Goal: Task Accomplishment & Management: Manage account settings

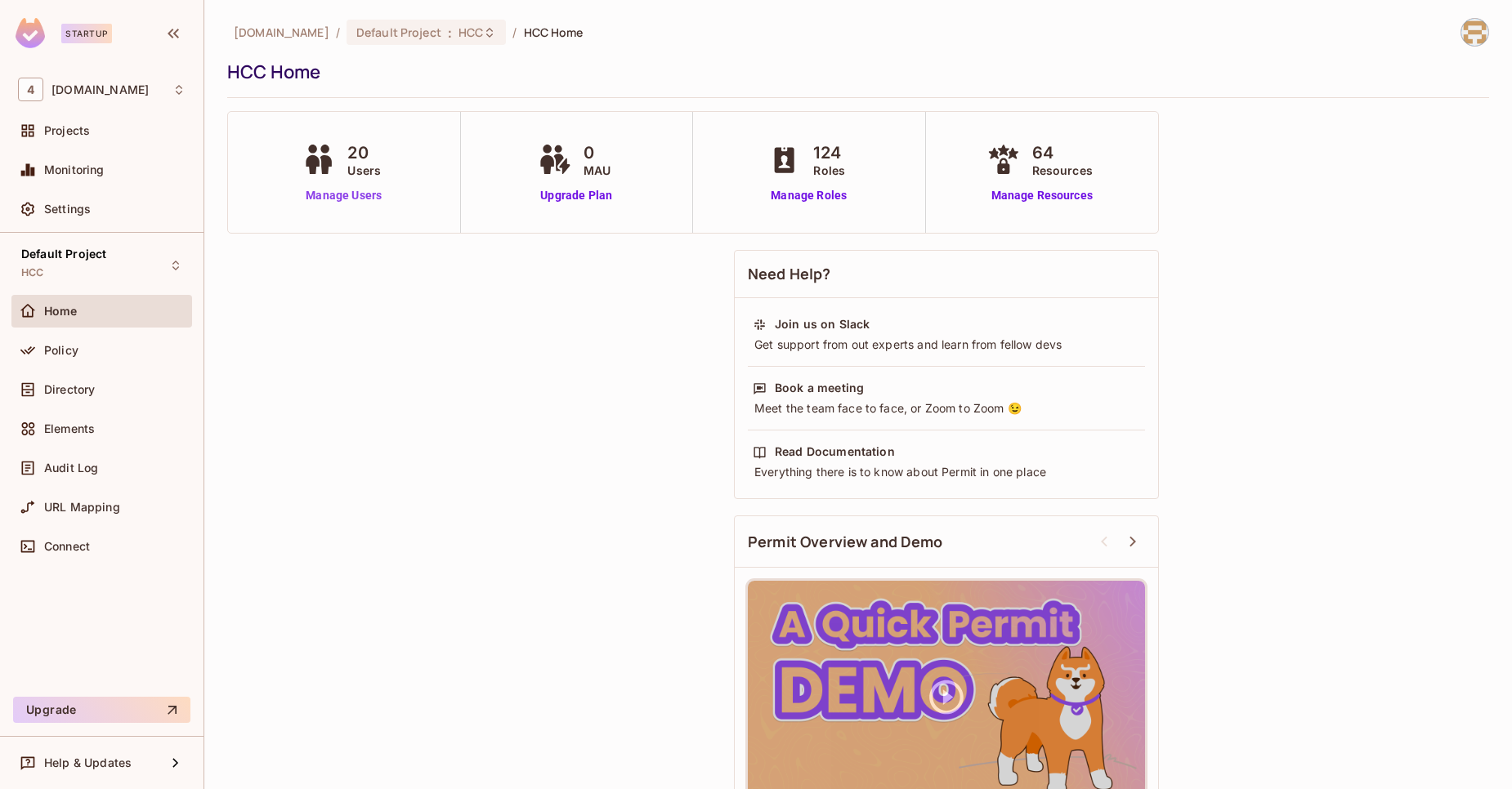
click at [363, 191] on link "Manage Users" at bounding box center [343, 195] width 90 height 17
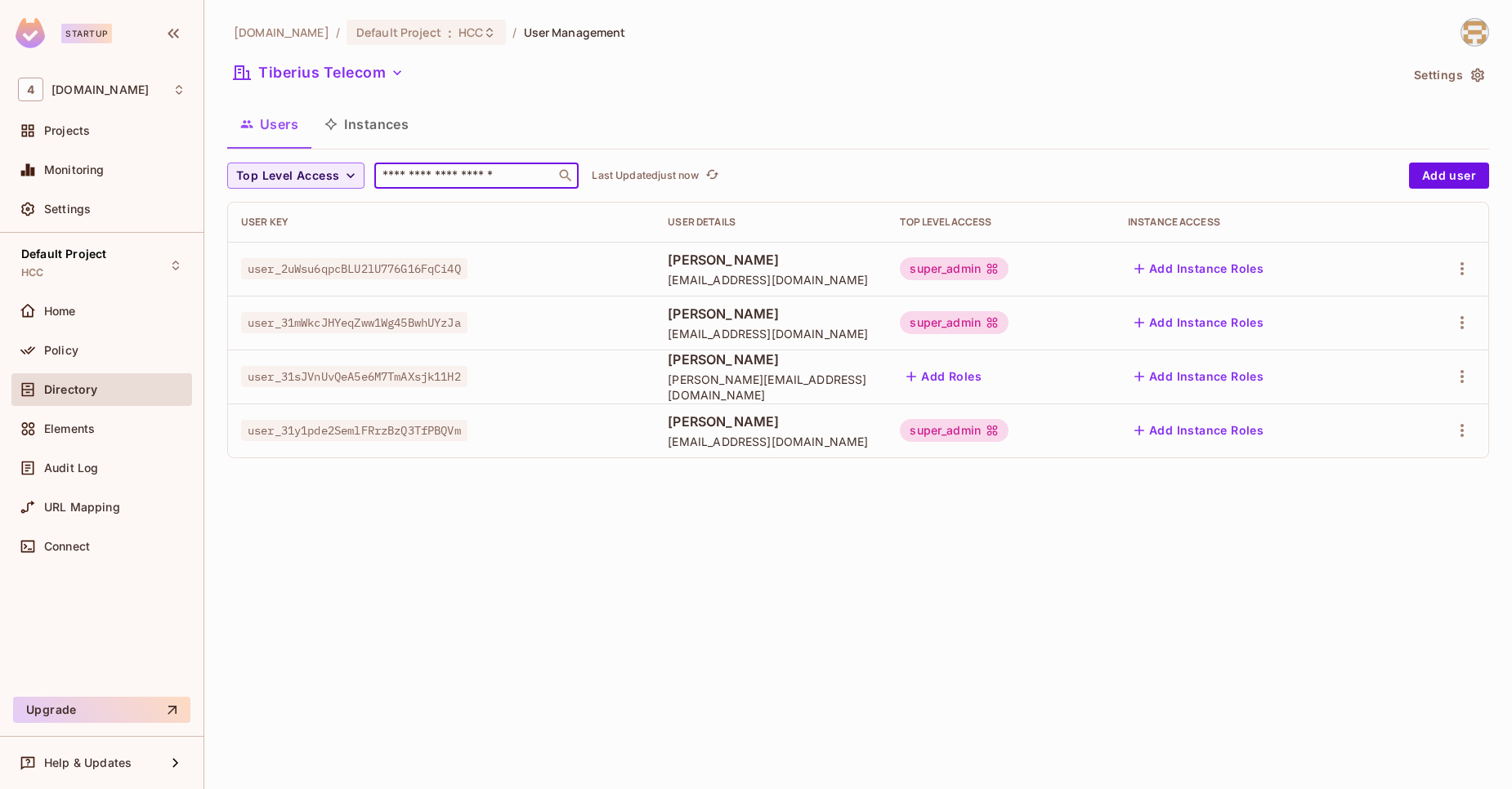
click at [439, 171] on input "text" at bounding box center [465, 175] width 172 height 16
paste input "**********"
type input "**********"
